Goal: Check status: Check status

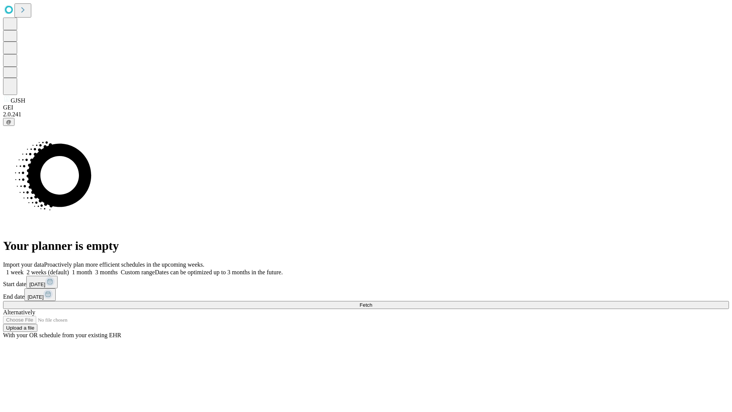
click at [372, 302] on span "Fetch" at bounding box center [366, 305] width 13 height 6
